Goal: Task Accomplishment & Management: Use online tool/utility

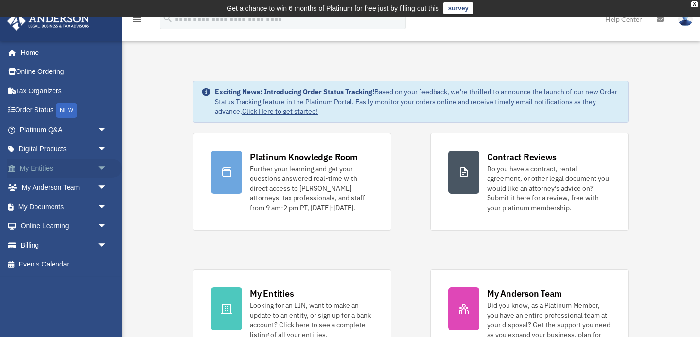
click at [104, 166] on span "arrow_drop_down" at bounding box center [106, 168] width 19 height 20
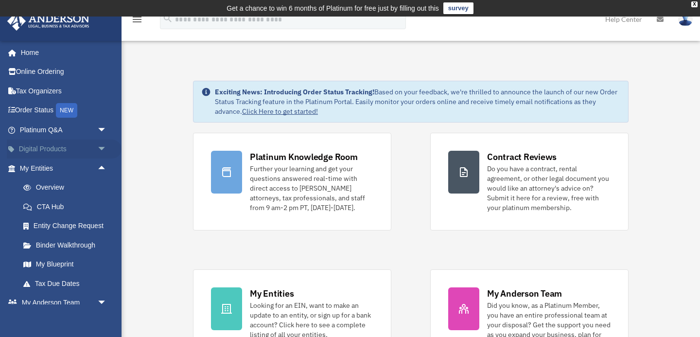
click at [100, 153] on span "arrow_drop_down" at bounding box center [106, 149] width 19 height 20
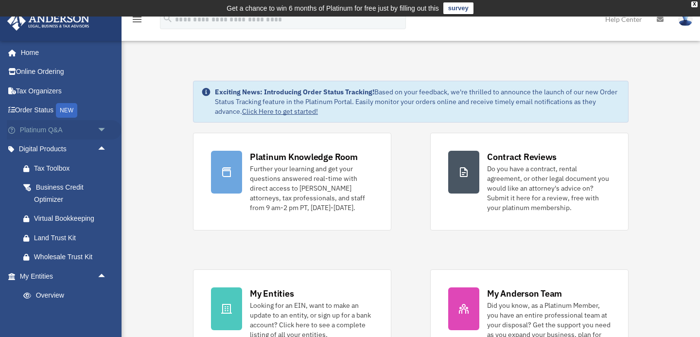
click at [105, 132] on span "arrow_drop_down" at bounding box center [106, 130] width 19 height 20
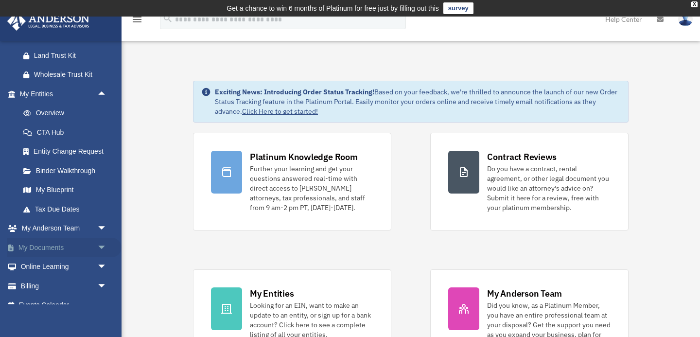
scroll to position [403, 0]
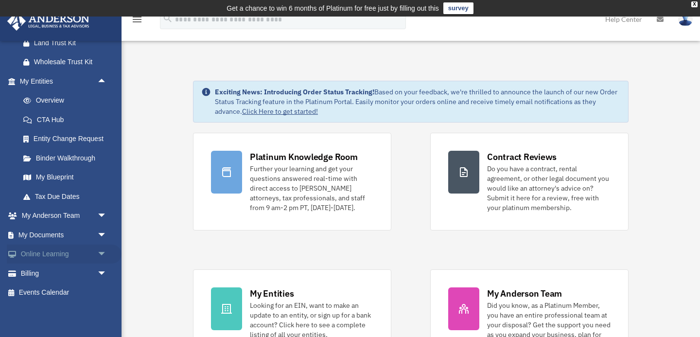
click at [102, 254] on span "arrow_drop_down" at bounding box center [106, 254] width 19 height 20
click at [100, 232] on span "arrow_drop_down" at bounding box center [106, 235] width 19 height 20
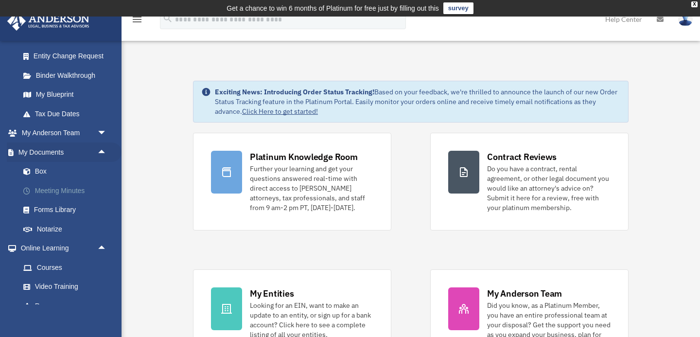
scroll to position [494, 0]
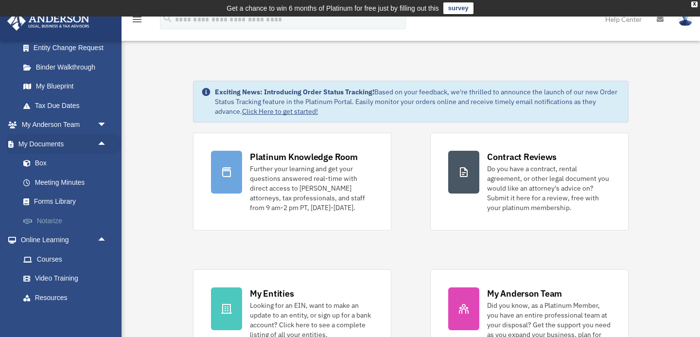
click at [47, 220] on link "Notarize" at bounding box center [68, 220] width 108 height 19
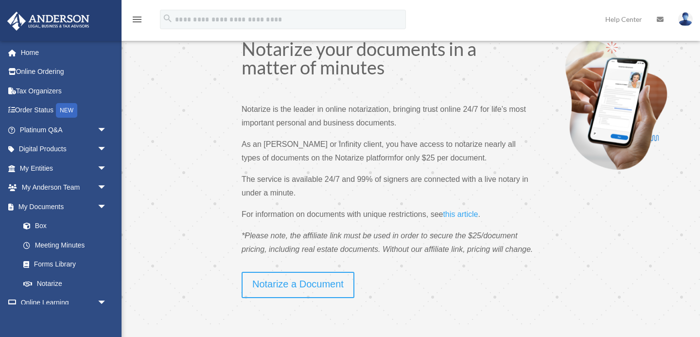
scroll to position [52, 0]
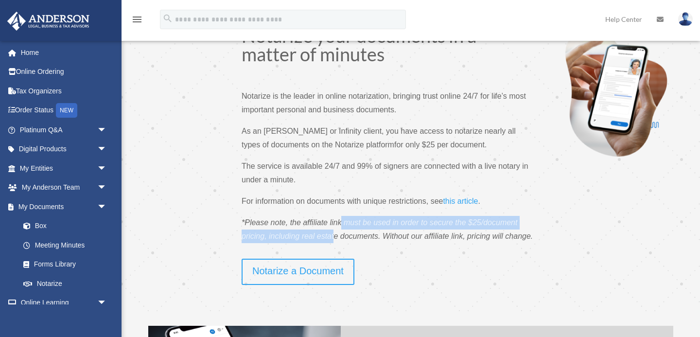
drag, startPoint x: 342, startPoint y: 224, endPoint x: 333, endPoint y: 239, distance: 17.2
click at [333, 239] on span "*Please note, the affiliate link must be used in order to secure the $25/docume…" at bounding box center [387, 229] width 291 height 22
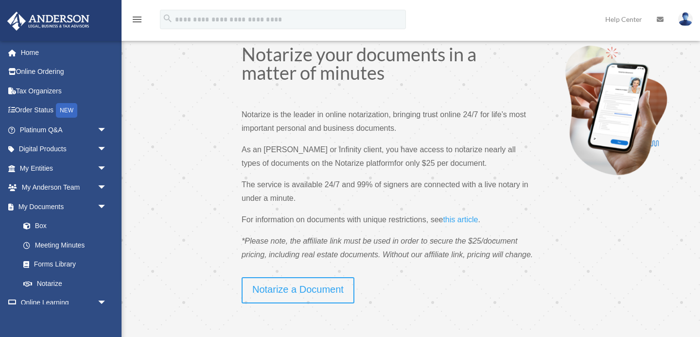
scroll to position [23, 0]
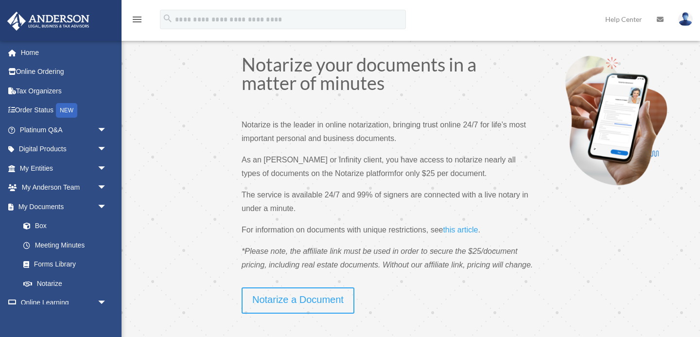
drag, startPoint x: 344, startPoint y: 193, endPoint x: 331, endPoint y: 227, distance: 36.9
click at [331, 227] on div "Notarize your documents in a matter of minutes Notarize is the leader in online…" at bounding box center [388, 171] width 292 height 232
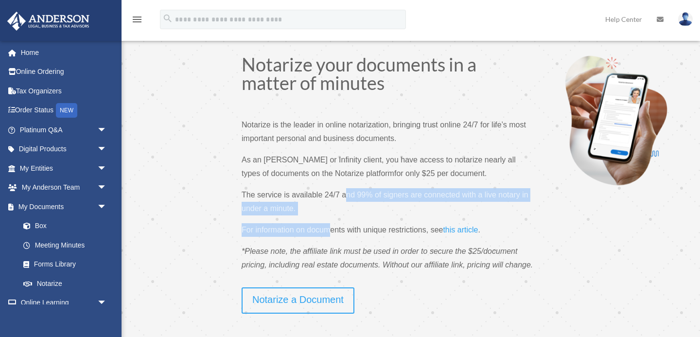
click at [331, 227] on span "For information on documents with unique restrictions, see" at bounding box center [342, 229] width 201 height 8
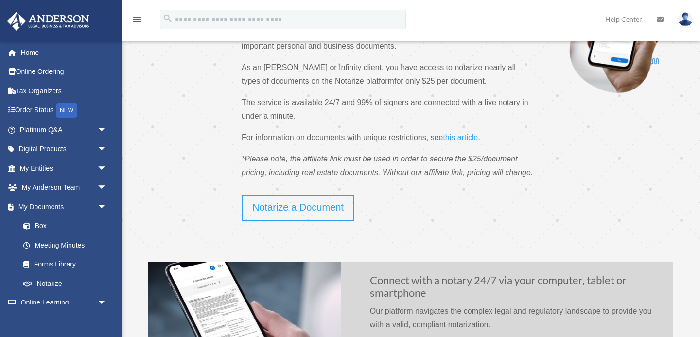
scroll to position [161, 0]
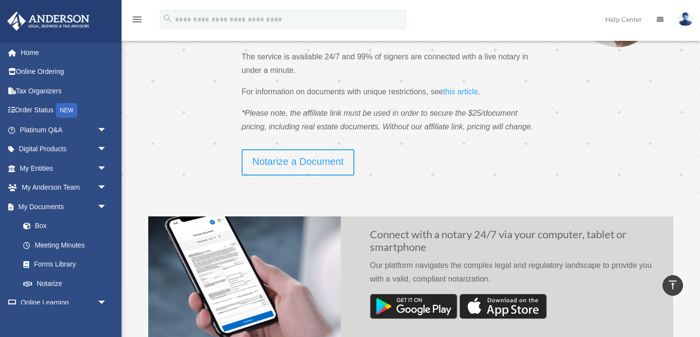
click at [317, 182] on span at bounding box center [410, 48] width 578 height 307
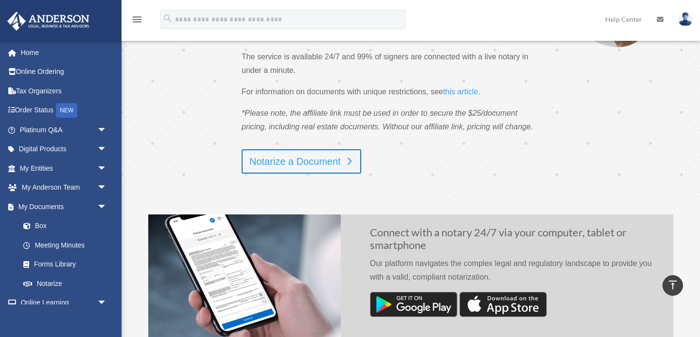
click at [314, 173] on link "Notarize a Document" at bounding box center [302, 161] width 120 height 24
